Goal: Find specific page/section: Find specific page/section

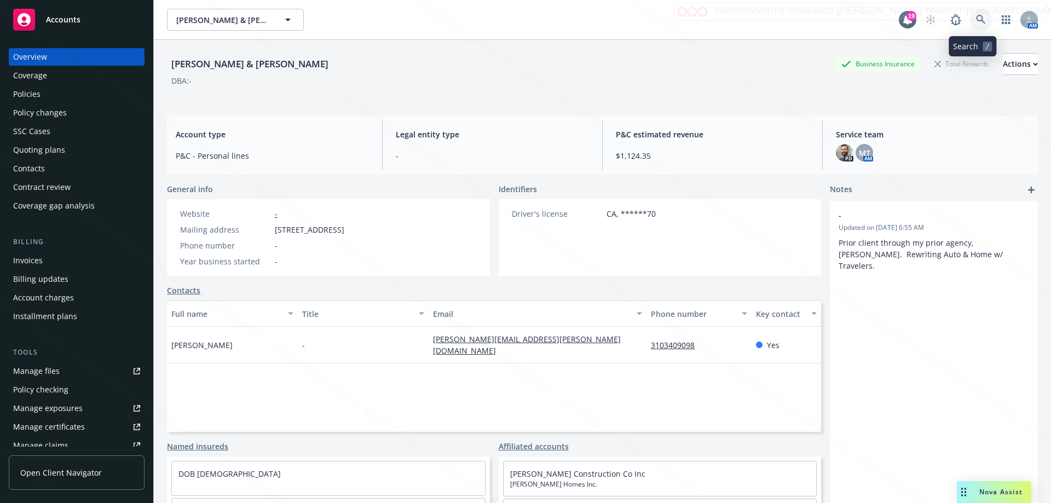
click at [976, 21] on icon at bounding box center [981, 20] width 10 height 10
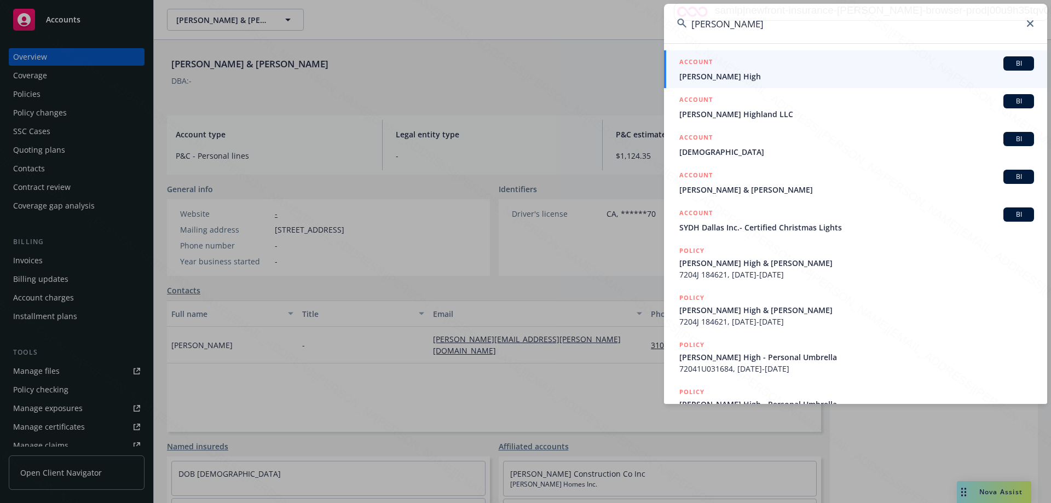
type input "[PERSON_NAME]"
drag, startPoint x: 720, startPoint y: 80, endPoint x: 714, endPoint y: 79, distance: 6.1
click at [720, 79] on span "[PERSON_NAME] High" at bounding box center [857, 76] width 355 height 11
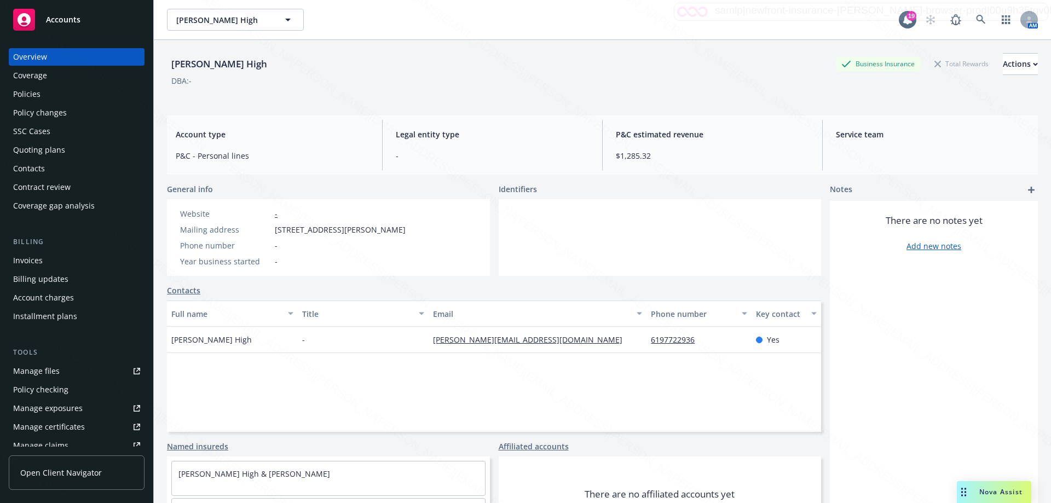
click at [28, 93] on div "Policies" at bounding box center [26, 94] width 27 height 18
